Goal: Transaction & Acquisition: Purchase product/service

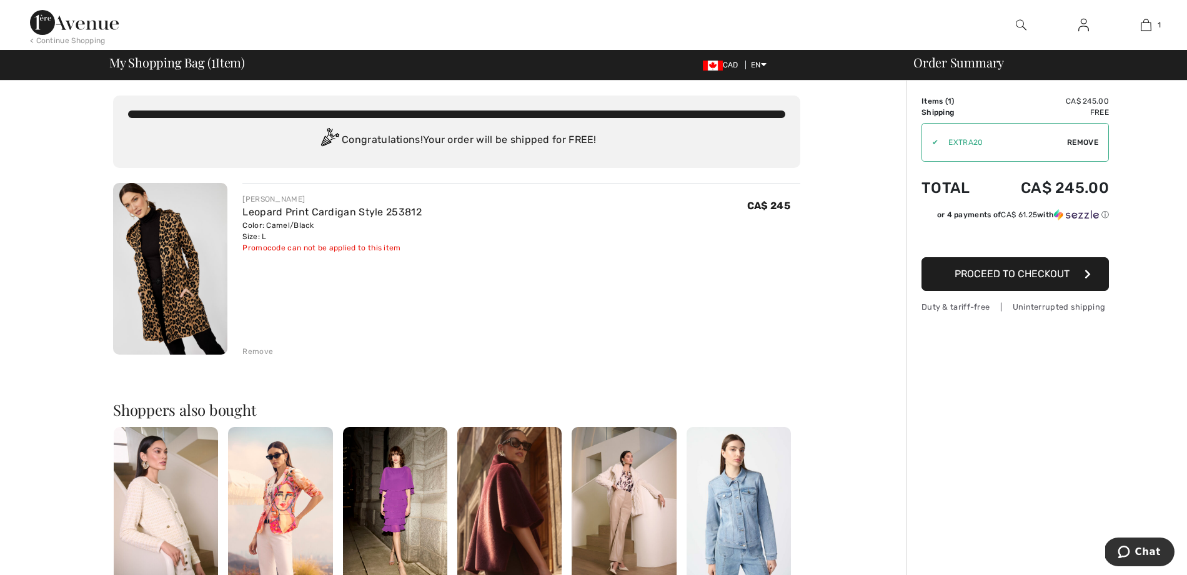
click at [1062, 291] on button "Proceed to Checkout" at bounding box center [1015, 274] width 187 height 34
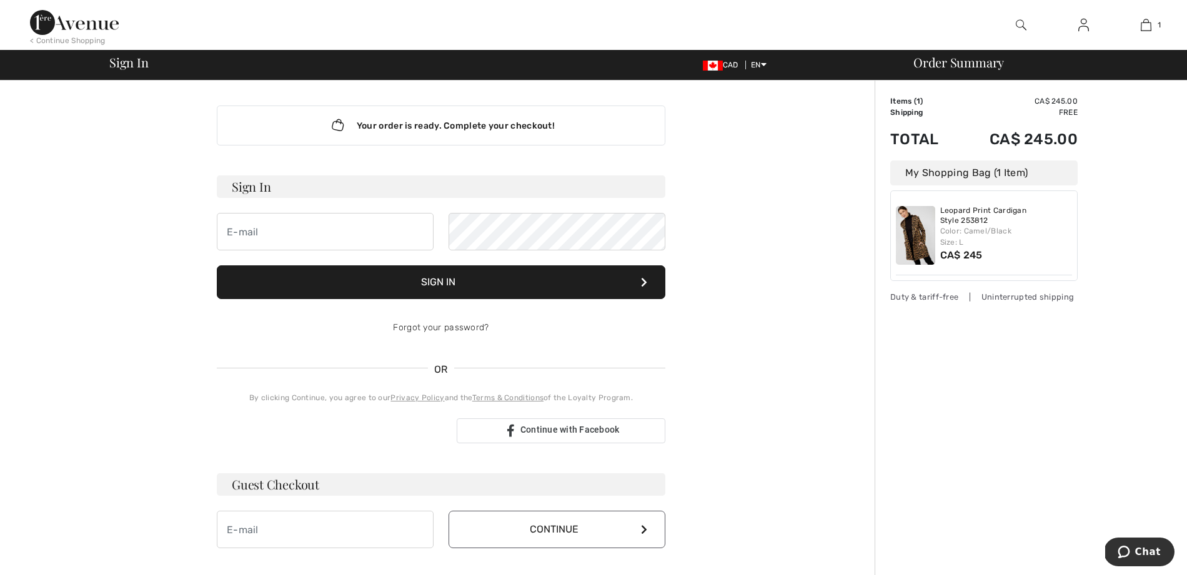
click at [938, 322] on div "Order Summary Details Items ( 1 ) CA$ 245.00 Promo code CA$ 0.00 Shipping Free …" at bounding box center [1031, 438] width 312 height 715
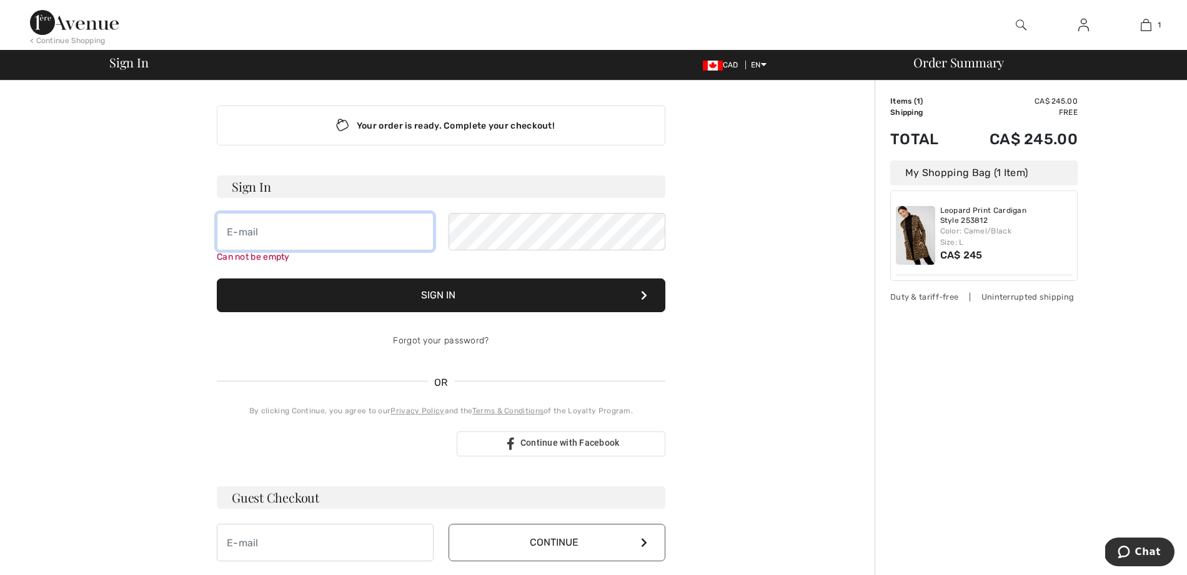
click at [345, 221] on input "email" at bounding box center [325, 231] width 217 height 37
type input "alix.edmiston@gmail.com"
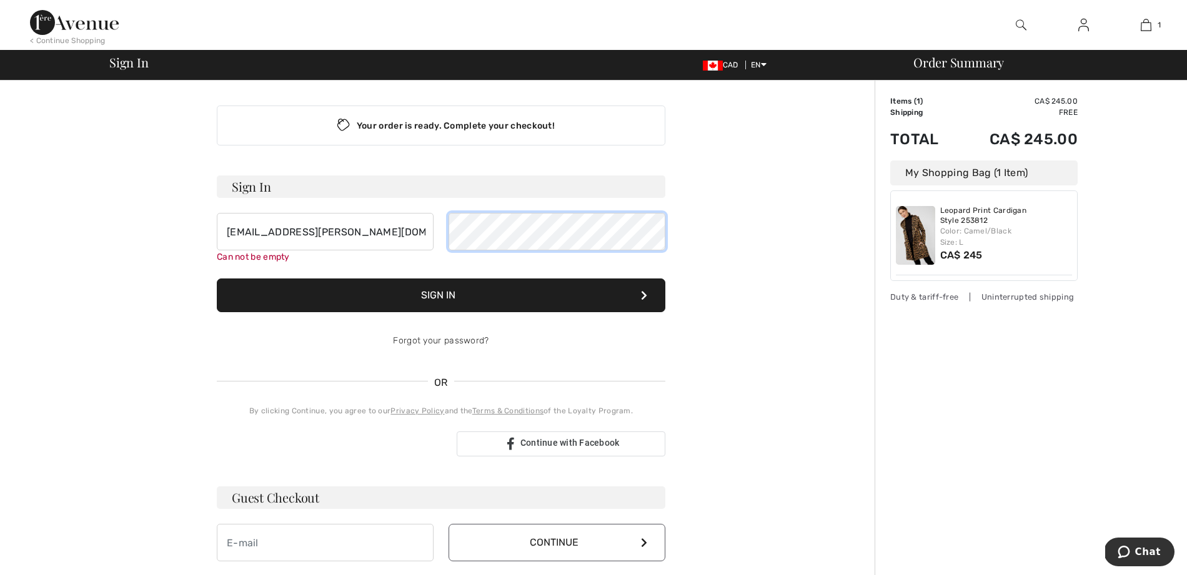
click at [441, 283] on button "Sign In" at bounding box center [441, 296] width 449 height 34
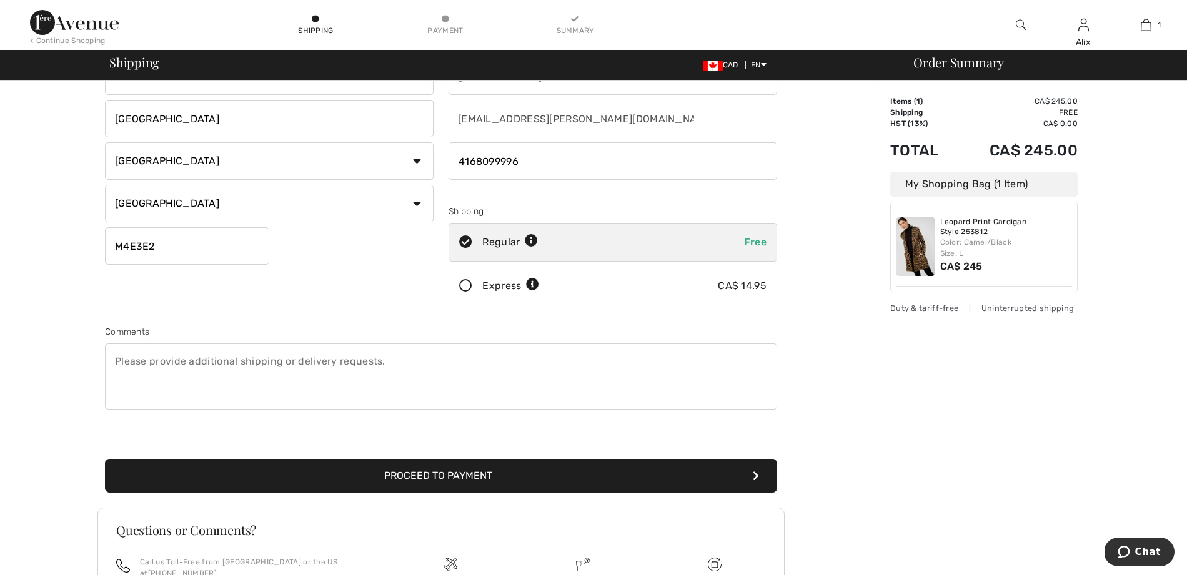
scroll to position [246, 0]
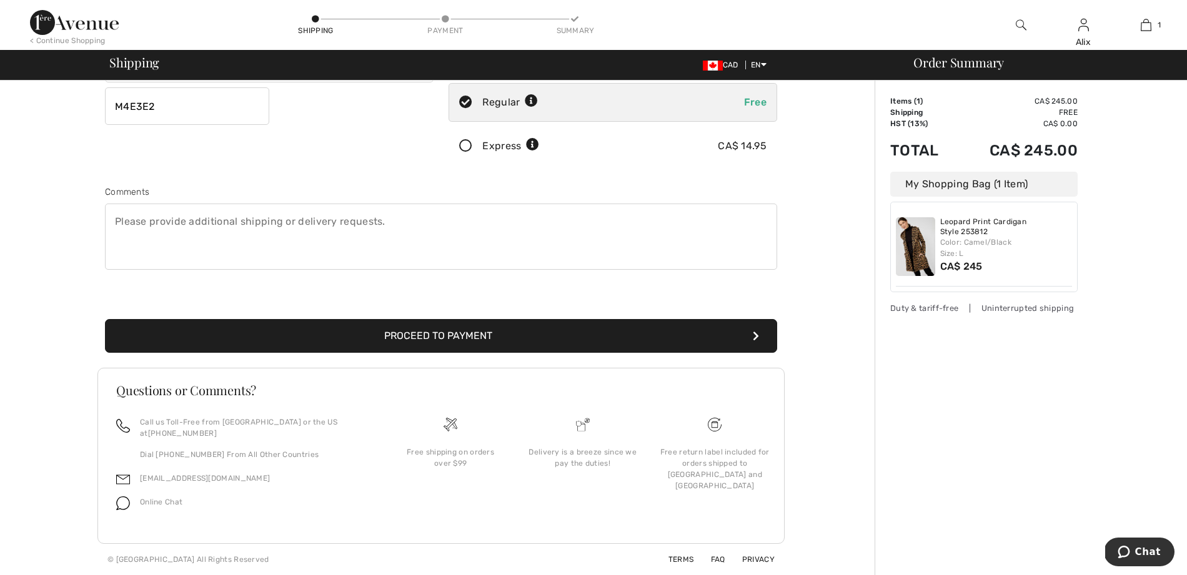
click at [545, 329] on button "Proceed to Payment" at bounding box center [441, 336] width 672 height 34
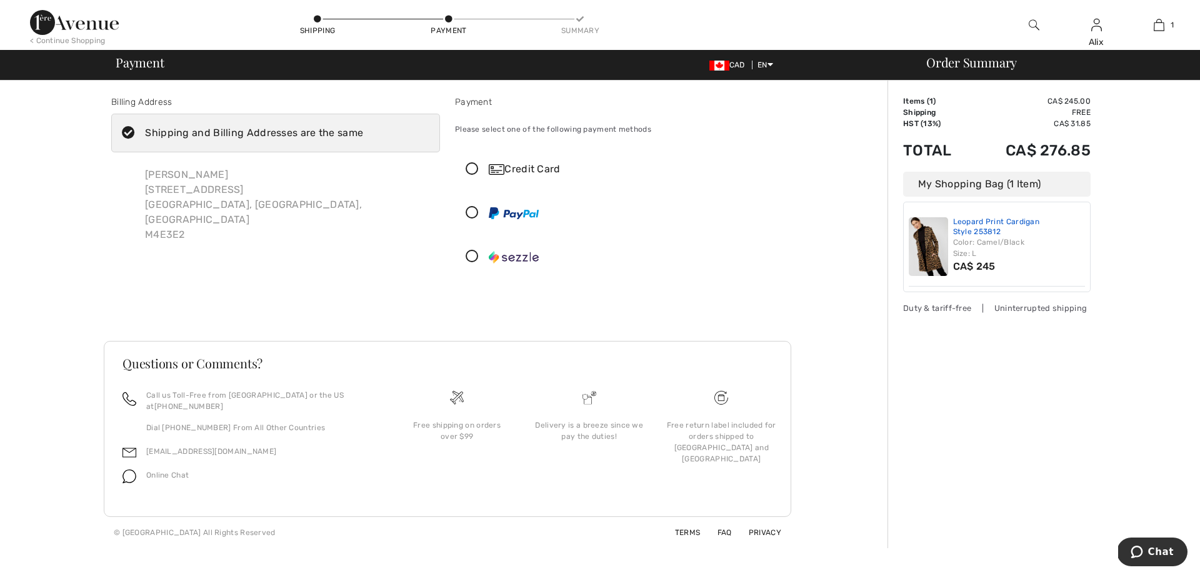
click at [990, 223] on link "Leopard Print Cardigan Style 253812" at bounding box center [1019, 226] width 132 height 19
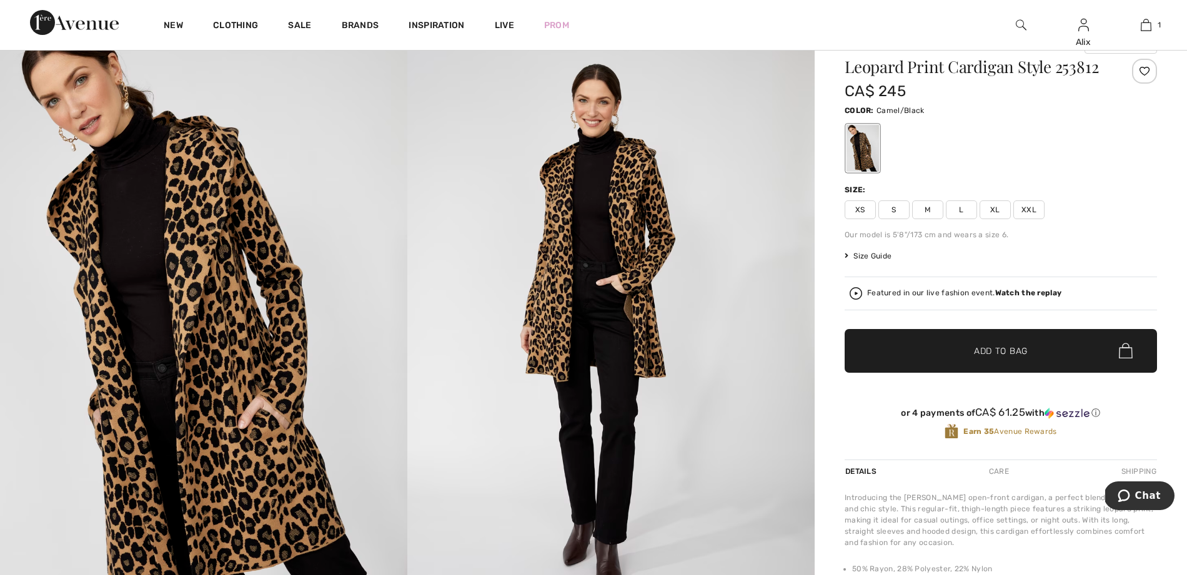
scroll to position [136, 0]
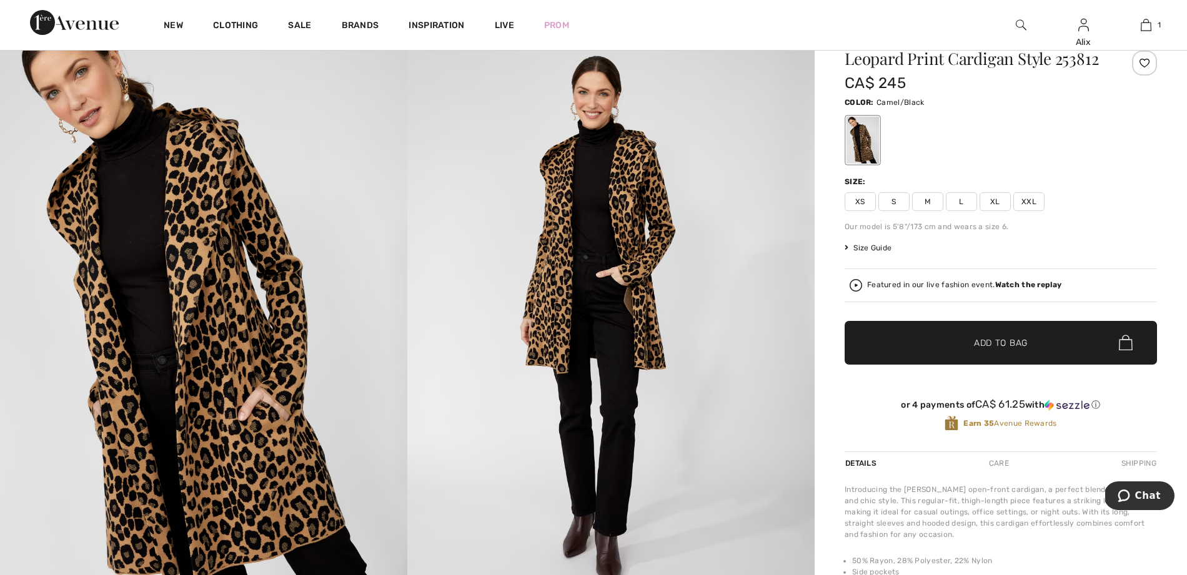
click at [908, 61] on h1 "Leopard Print Cardigan Style 253812" at bounding box center [975, 59] width 261 height 16
click at [853, 56] on h1 "Leopard Print Cardigan Style 253812" at bounding box center [975, 59] width 261 height 16
